Goal: Task Accomplishment & Management: Manage account settings

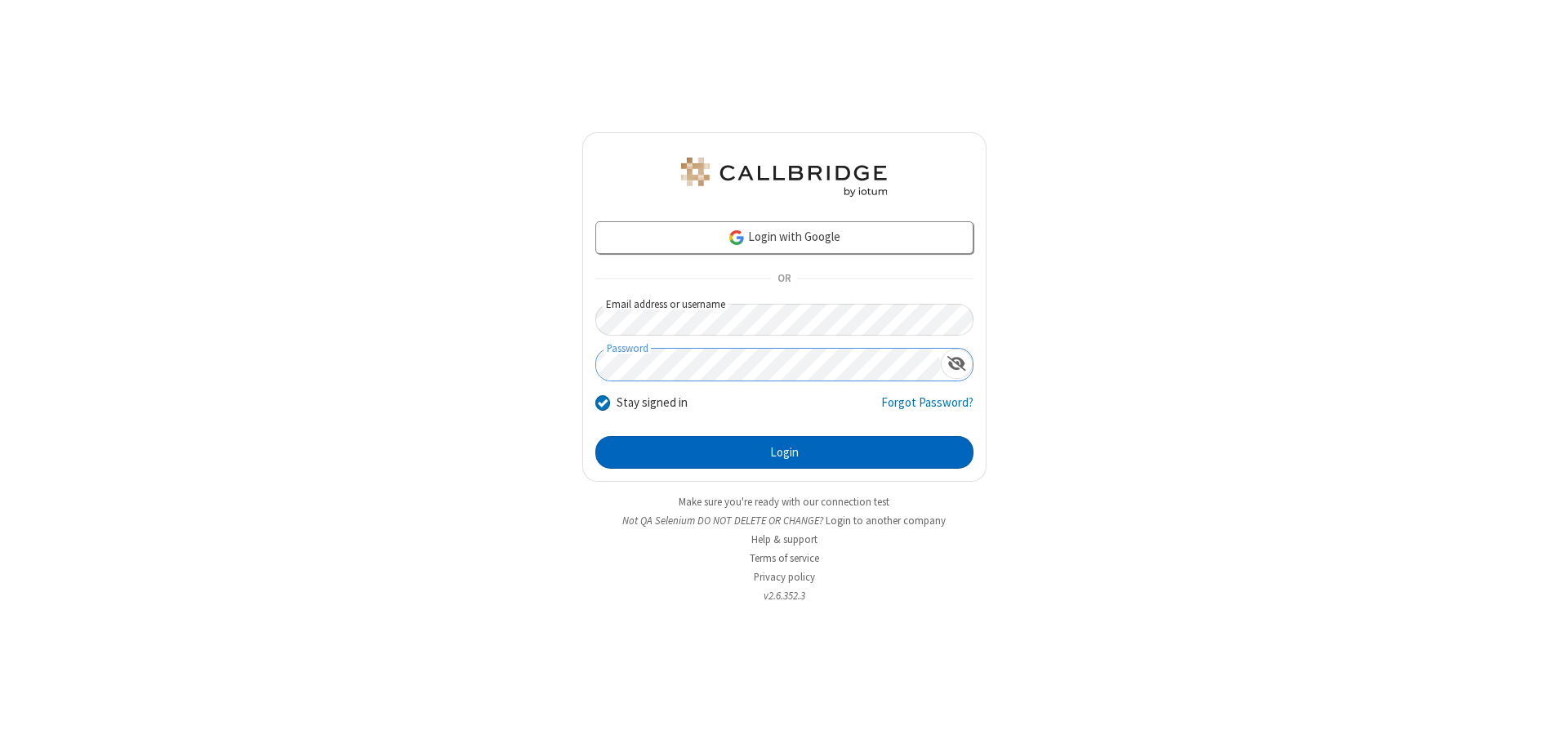
click at [784, 452] on button "Login" at bounding box center [784, 452] width 378 height 32
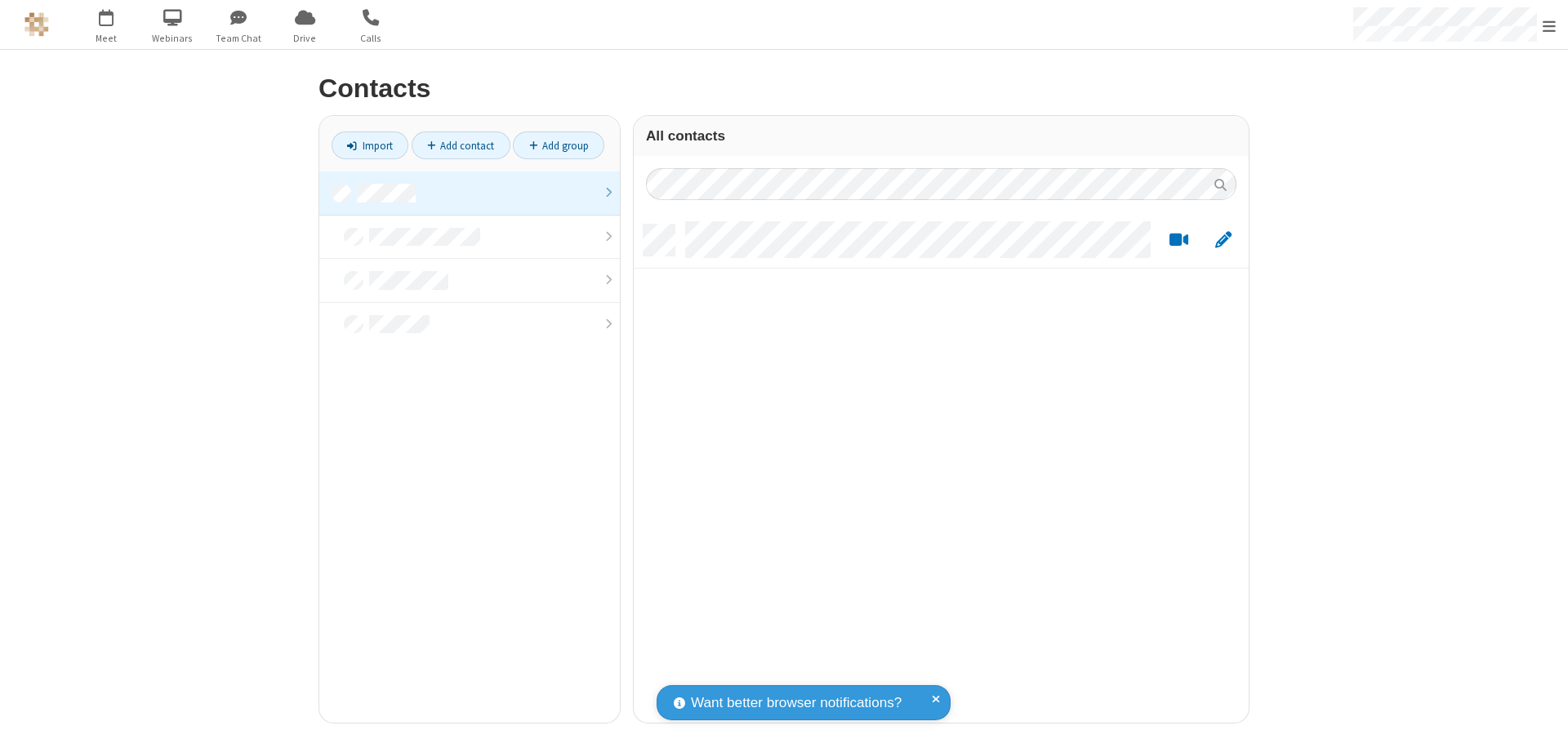
click at [469, 192] on link at bounding box center [469, 193] width 300 height 44
click at [460, 146] on link "Add contact" at bounding box center [461, 145] width 99 height 28
